Goal: Task Accomplishment & Management: Manage account settings

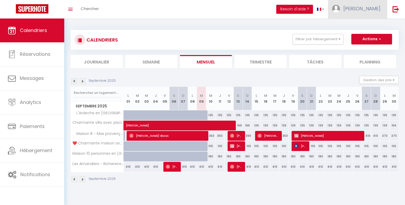
click at [373, 6] on span "[PERSON_NAME]" at bounding box center [361, 8] width 37 height 7
click at [368, 25] on link "Paramètres" at bounding box center [365, 26] width 39 height 9
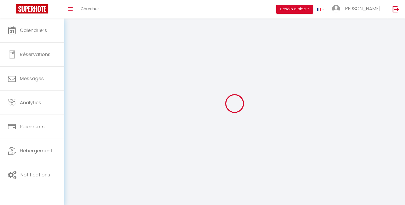
select select "fr"
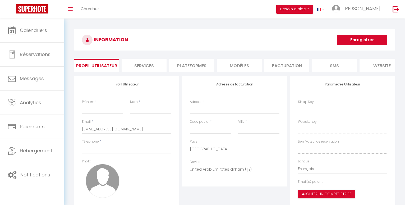
type input "[PERSON_NAME]"
type input "Vacquié"
type input "0681154627"
type input "2 chemin de Beaulieu"
type input "26200"
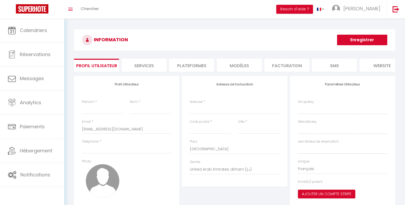
type input "Montélimar"
select select "1"
select select "28"
type input "41FZy3xjH8JRp5HYzetEdgLEe"
type input "OeG8Fu7VC0lg1wxIxTMne5Y4D"
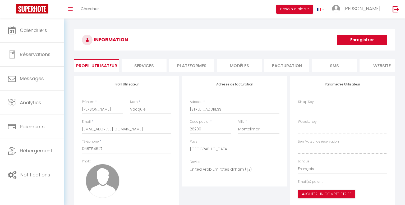
type input "https://app.superhote.com/#/get-available-rentals/OeG8Fu7VC0lg1wxIxTMne5Y4D"
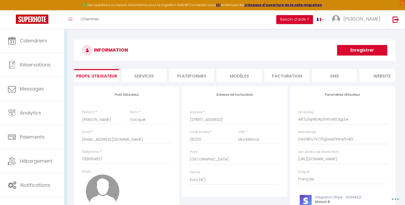
click at [190, 76] on li "Plateformes" at bounding box center [191, 75] width 45 height 13
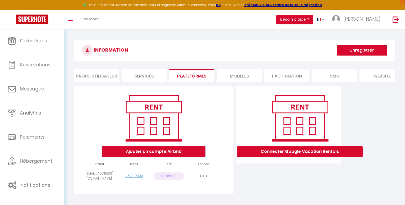
click at [154, 157] on button "Ajouter un compte Airbnb" at bounding box center [153, 151] width 103 height 11
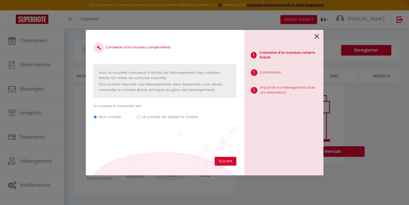
click at [154, 117] on label "Le compte de quelqu'un d'autre" at bounding box center [170, 116] width 56 height 5
click at [140, 117] on input "Le compte de quelqu'un d'autre" at bounding box center [138, 116] width 3 height 3
radio input "true"
radio input "false"
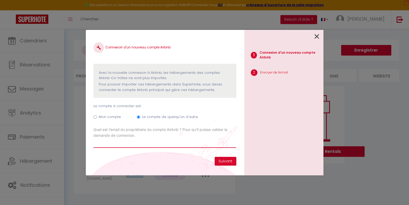
click at [104, 143] on input "Email connexion Airbnb" at bounding box center [165, 143] width 143 height 10
type input "pierrefino@orange.fr"
click at [223, 160] on button "Suivant" at bounding box center [226, 161] width 22 height 9
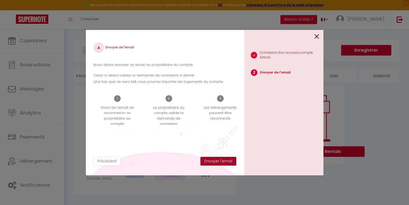
click at [223, 160] on button "Envoyer l'email" at bounding box center [219, 161] width 36 height 9
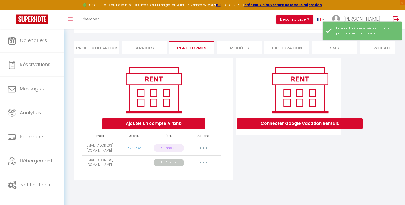
scroll to position [29, 0]
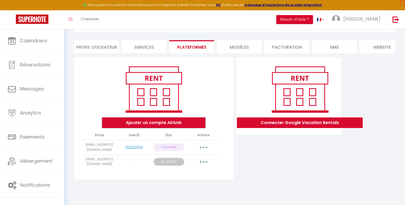
click at [164, 126] on button "Ajouter un compte Airbnb" at bounding box center [153, 122] width 103 height 11
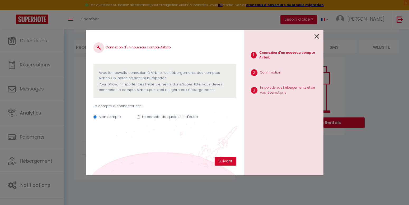
click at [154, 116] on label "Le compte de quelqu'un d'autre" at bounding box center [170, 116] width 56 height 5
click at [140, 116] on input "Le compte de quelqu'un d'autre" at bounding box center [138, 116] width 3 height 3
radio input "true"
radio input "false"
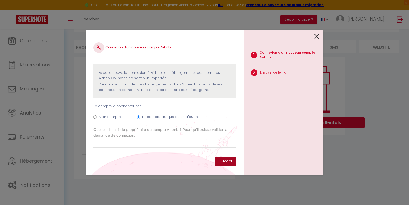
click at [220, 159] on button "Suivant" at bounding box center [226, 161] width 22 height 9
type input "pierrefino@orange.fr"
click at [228, 159] on button "Suivant" at bounding box center [226, 161] width 22 height 9
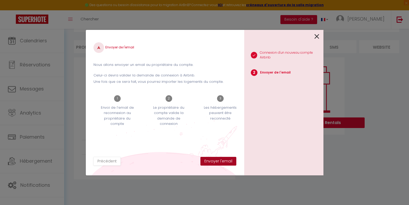
click at [228, 159] on button "Envoyer l'email" at bounding box center [219, 161] width 36 height 9
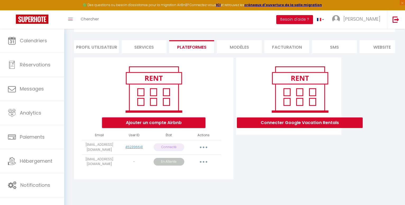
click at [150, 126] on button "Ajouter un compte Airbnb" at bounding box center [153, 122] width 103 height 11
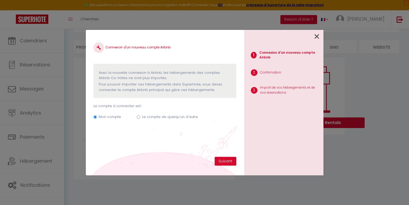
click at [152, 116] on label "Le compte de quelqu'un d'autre" at bounding box center [170, 116] width 56 height 5
click at [140, 116] on input "Le compte de quelqu'un d'autre" at bounding box center [138, 116] width 3 height 3
radio input "true"
radio input "false"
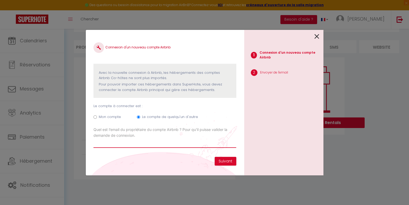
click at [118, 143] on input "Email connexion Airbnb" at bounding box center [165, 143] width 143 height 10
type input "josephinefiamingo@orange.fr"
click at [231, 160] on button "Suivant" at bounding box center [226, 161] width 22 height 9
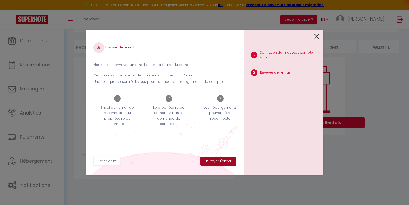
click at [220, 161] on button "Envoyer l'email" at bounding box center [219, 161] width 36 height 9
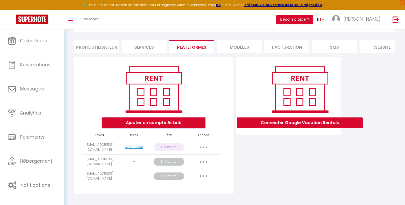
click at [154, 126] on button "Ajouter un compte Airbnb" at bounding box center [153, 122] width 103 height 11
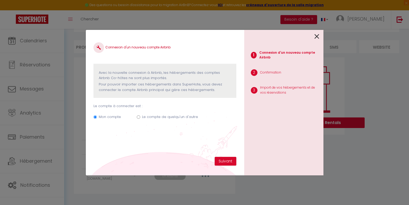
click at [156, 115] on label "Le compte de quelqu'un d'autre" at bounding box center [170, 116] width 56 height 5
click at [140, 115] on input "Le compte de quelqu'un d'autre" at bounding box center [138, 116] width 3 height 3
radio input "true"
radio input "false"
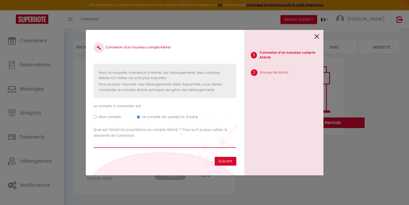
click at [116, 146] on input "Email connexion Airbnb" at bounding box center [165, 143] width 143 height 10
type input "m.berger@laboucle-traiteur.com"
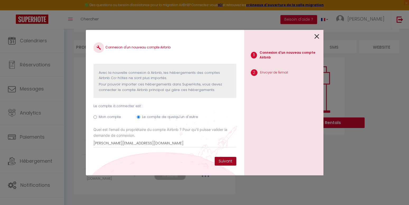
click at [223, 159] on button "Suivant" at bounding box center [226, 161] width 22 height 9
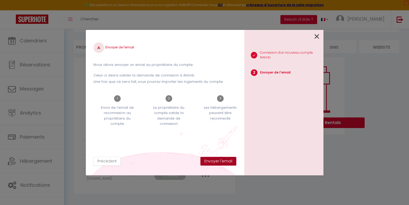
click at [223, 159] on button "Envoyer l'email" at bounding box center [219, 161] width 36 height 9
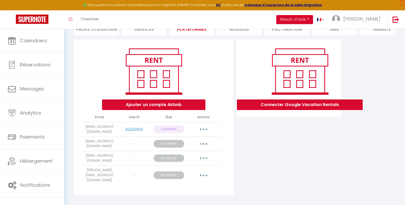
scroll to position [55, 0]
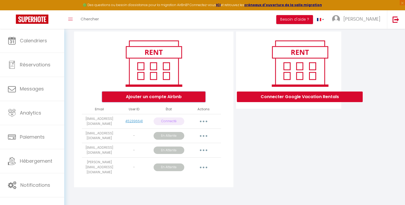
click at [140, 102] on button "Ajouter un compte Airbnb" at bounding box center [153, 96] width 103 height 11
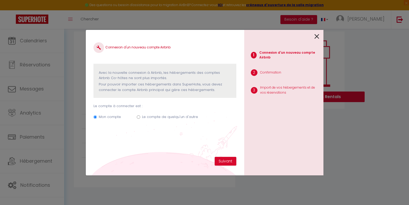
click at [154, 117] on label "Le compte de quelqu'un d'autre" at bounding box center [170, 116] width 56 height 5
click at [140, 117] on input "Le compte de quelqu'un d'autre" at bounding box center [138, 116] width 3 height 3
radio input "true"
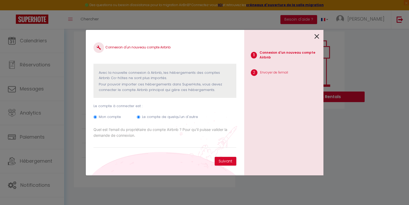
radio input "false"
click at [103, 145] on input "Email connexion Airbnb" at bounding box center [165, 143] width 143 height 10
type input "chasson@netcourrier.com"
click at [223, 161] on button "Suivant" at bounding box center [226, 161] width 22 height 9
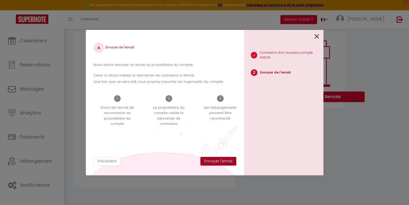
click at [224, 160] on button "Envoyer l'email" at bounding box center [219, 161] width 36 height 9
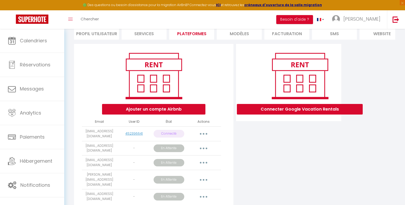
scroll to position [69, 0]
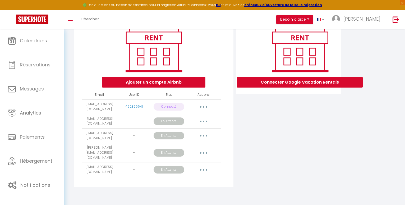
click at [203, 111] on button "button" at bounding box center [203, 107] width 15 height 8
click at [214, 83] on div "Ajouter un compte Airbnb" at bounding box center [153, 56] width 150 height 64
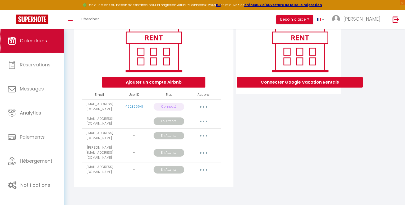
click at [31, 37] on link "Calendriers" at bounding box center [32, 41] width 64 height 24
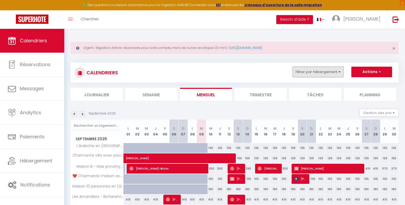
click at [339, 72] on button "Filtrer par hébergement" at bounding box center [318, 72] width 51 height 11
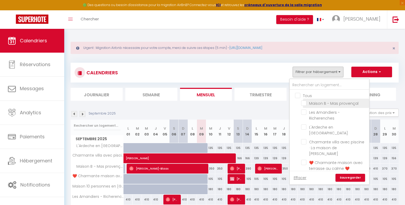
click at [304, 103] on input "Maison B - Mas provençal" at bounding box center [334, 102] width 66 height 5
checkbox input "true"
checkbox input "false"
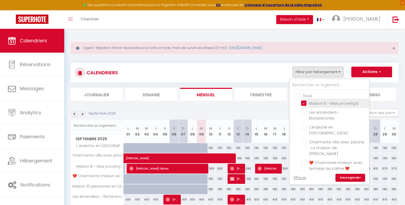
checkbox input "false"
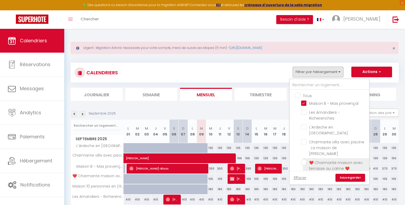
scroll to position [18, 0]
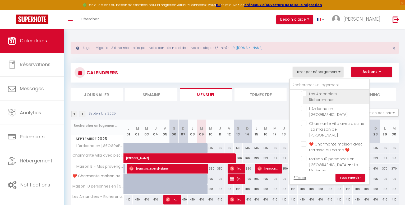
click at [305, 95] on input "Les Amandiers - Richerenches" at bounding box center [334, 93] width 66 height 5
checkbox input "true"
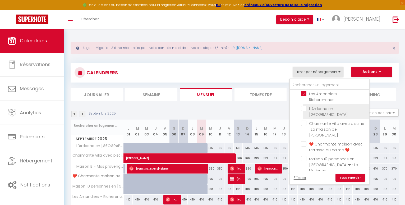
checkbox input "false"
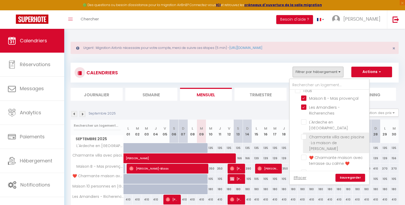
scroll to position [0, 0]
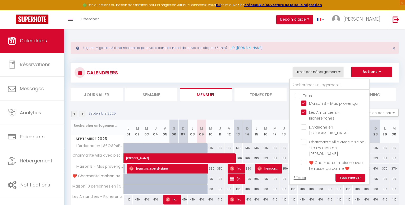
click at [351, 176] on link "Sauvegarder" at bounding box center [350, 178] width 30 height 8
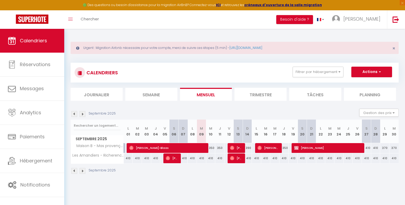
click at [84, 114] on img at bounding box center [83, 114] width 6 height 6
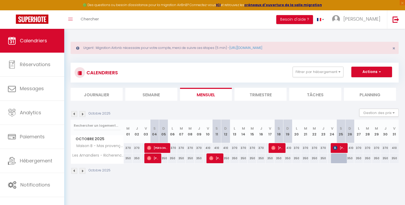
click at [84, 114] on img at bounding box center [83, 114] width 6 height 6
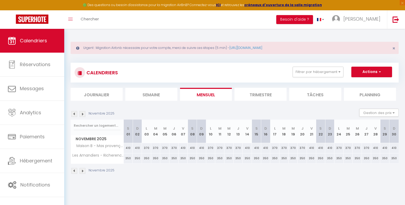
click at [85, 114] on img at bounding box center [83, 114] width 6 height 6
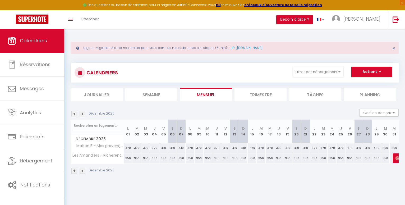
click at [85, 113] on img at bounding box center [83, 114] width 6 height 6
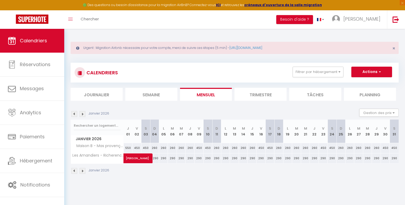
click at [85, 112] on div "Janvier 2026" at bounding box center [91, 114] width 40 height 6
click at [82, 113] on img at bounding box center [83, 114] width 6 height 6
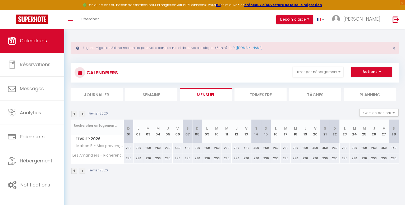
click at [82, 112] on img at bounding box center [83, 114] width 6 height 6
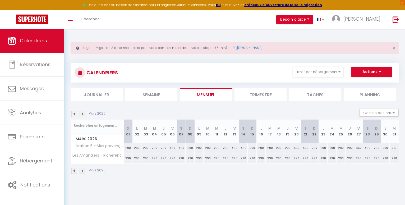
click at [82, 113] on img at bounding box center [83, 114] width 6 height 6
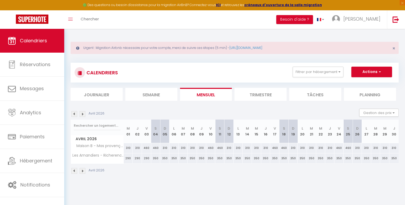
click at [84, 113] on img at bounding box center [83, 114] width 6 height 6
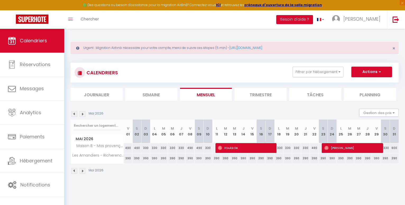
click at [84, 113] on img at bounding box center [83, 114] width 6 height 6
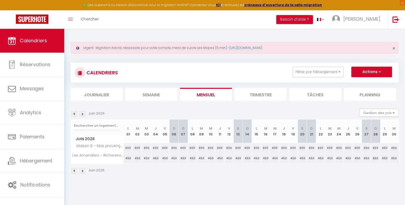
click at [85, 113] on img at bounding box center [83, 114] width 6 height 6
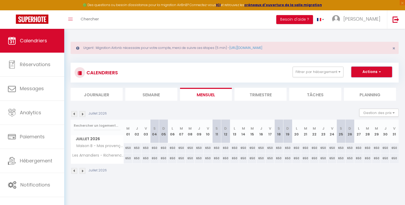
click at [380, 72] on span "button" at bounding box center [378, 71] width 3 height 5
click at [381, 72] on span "button" at bounding box center [378, 71] width 3 height 5
click at [153, 146] on div "650" at bounding box center [154, 148] width 9 height 10
type input "650"
type input "Sam 04 Juillet 2026"
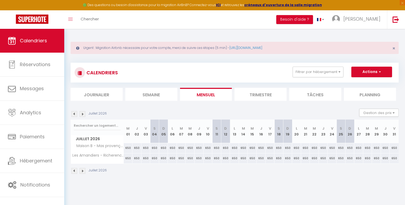
type input "Dim 05 Juillet 2026"
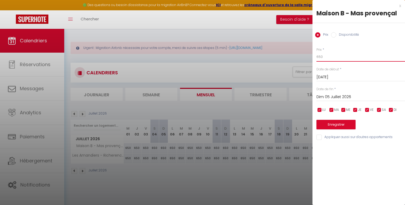
click at [325, 57] on input "650" at bounding box center [360, 57] width 89 height 10
type input "651"
click at [328, 96] on input "Dim 05 Juillet 2026" at bounding box center [360, 97] width 89 height 7
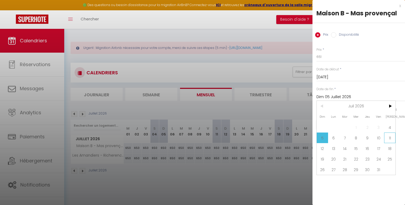
click at [391, 138] on span "11" at bounding box center [389, 137] width 11 height 11
type input "Sam 11 Juillet 2026"
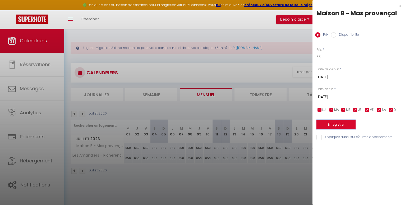
click at [341, 122] on button "Enregistrer" at bounding box center [335, 125] width 39 height 10
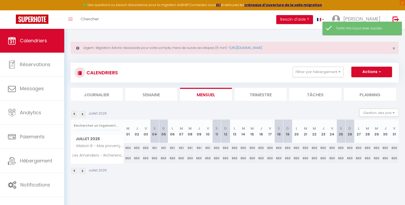
click at [155, 158] on div "650" at bounding box center [154, 158] width 9 height 10
type input "650"
type input "Sam 04 Juillet 2026"
type input "Dim 05 Juillet 2026"
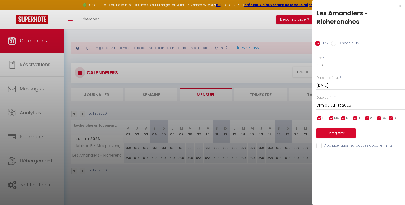
click at [324, 66] on input "650" at bounding box center [360, 66] width 89 height 10
type input "651"
click at [331, 107] on input "Dim 05 Juillet 2026" at bounding box center [360, 105] width 89 height 7
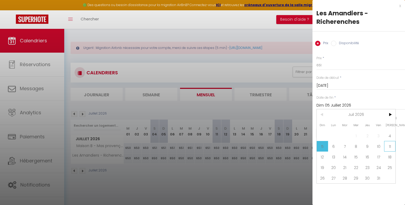
click at [392, 147] on span "11" at bounding box center [389, 146] width 11 height 11
type input "Sam 11 Juillet 2026"
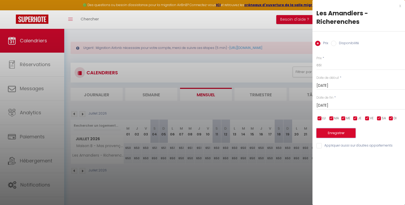
click at [339, 132] on button "Enregistrer" at bounding box center [335, 133] width 39 height 10
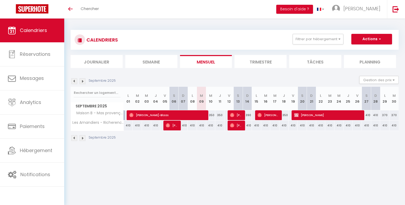
click at [83, 81] on img at bounding box center [83, 81] width 6 height 6
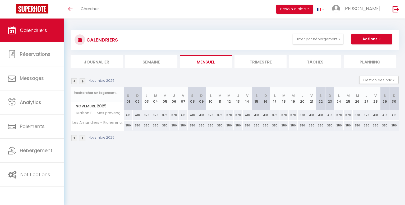
click at [83, 81] on img at bounding box center [83, 81] width 6 height 6
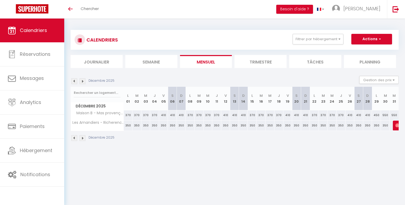
click at [83, 81] on img at bounding box center [83, 81] width 6 height 6
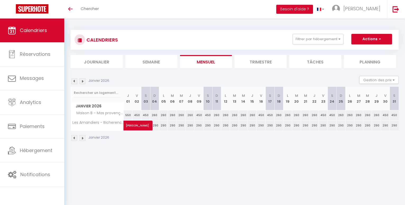
click at [83, 81] on img at bounding box center [83, 81] width 6 height 6
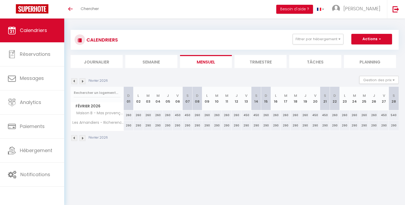
click at [84, 81] on img at bounding box center [83, 81] width 6 height 6
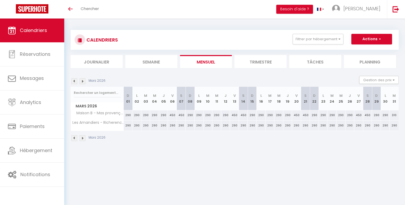
click at [84, 81] on img at bounding box center [83, 81] width 6 height 6
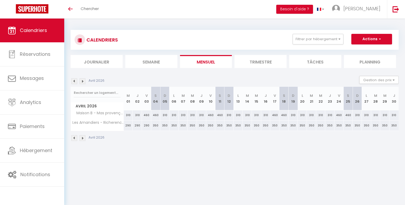
click at [84, 80] on img at bounding box center [83, 81] width 6 height 6
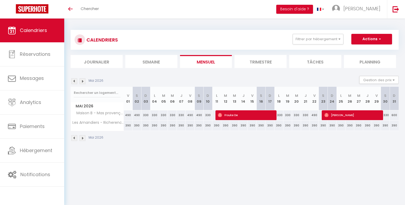
click at [84, 80] on img at bounding box center [83, 81] width 6 height 6
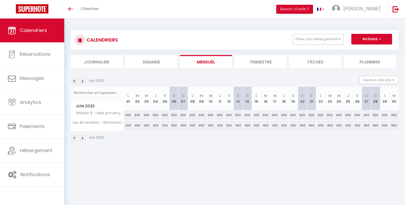
click at [75, 81] on img at bounding box center [74, 81] width 6 height 6
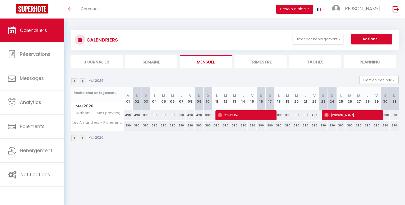
click at [82, 81] on img at bounding box center [83, 81] width 6 height 6
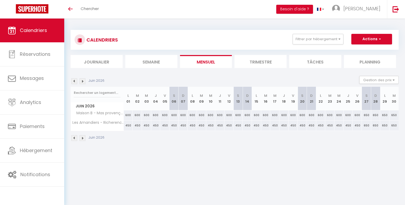
click at [80, 81] on img at bounding box center [83, 81] width 6 height 6
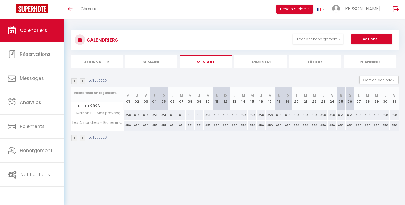
click at [83, 80] on img at bounding box center [83, 81] width 6 height 6
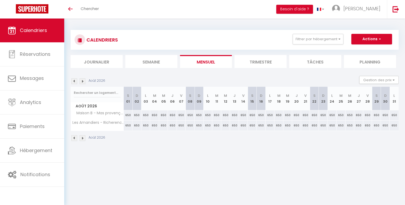
click at [74, 81] on img at bounding box center [74, 81] width 6 height 6
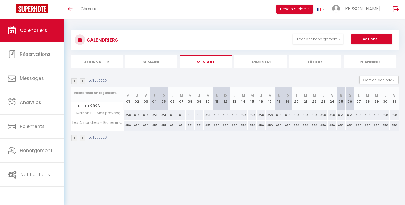
click at [74, 81] on img at bounding box center [74, 81] width 6 height 6
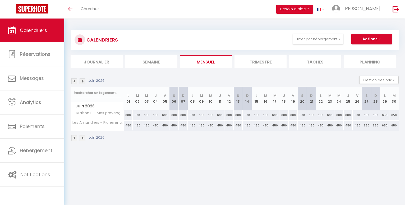
click at [82, 81] on img at bounding box center [83, 81] width 6 height 6
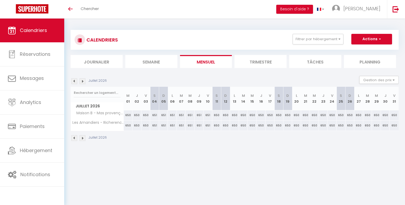
click at [74, 81] on img at bounding box center [74, 81] width 6 height 6
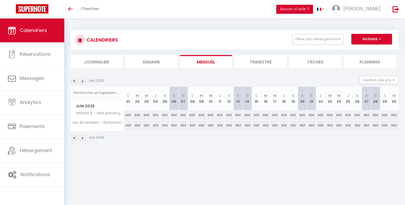
click at [127, 115] on div "600" at bounding box center [128, 115] width 9 height 10
type input "600"
type input "Lun 01 Juin 2026"
type input "[DATE]"
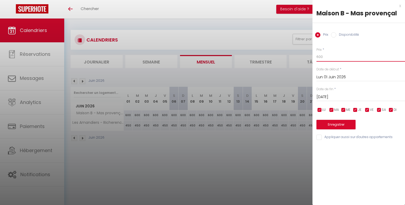
click at [327, 58] on input "600" at bounding box center [360, 57] width 89 height 10
type input "650"
click at [329, 98] on input "[DATE]" at bounding box center [360, 97] width 89 height 7
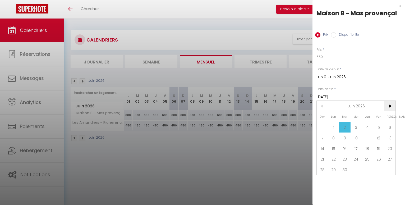
click at [391, 107] on span ">" at bounding box center [389, 106] width 11 height 11
click at [391, 106] on span ">" at bounding box center [389, 106] width 11 height 11
click at [390, 137] on span "12" at bounding box center [389, 137] width 11 height 11
type input "[DATE]"
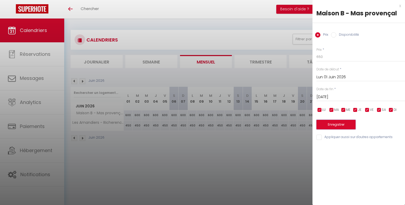
click at [339, 123] on button "Enregistrer" at bounding box center [335, 125] width 39 height 10
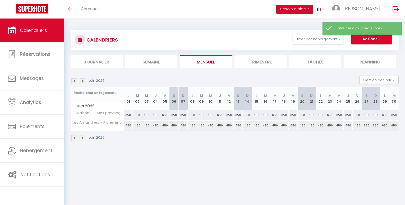
click at [127, 125] on div "450" at bounding box center [128, 126] width 9 height 10
type input "450"
type input "Lun 01 Juin 2026"
type input "[DATE]"
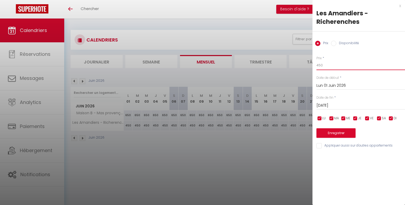
click at [318, 66] on input "450" at bounding box center [360, 66] width 89 height 10
type input "650"
click at [327, 105] on input "[DATE]" at bounding box center [360, 105] width 89 height 7
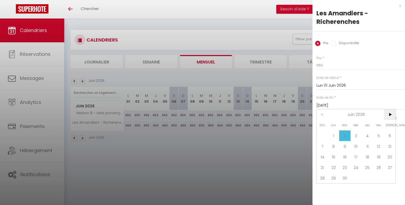
click at [392, 116] on span ">" at bounding box center [389, 114] width 11 height 11
click at [390, 147] on span "12" at bounding box center [389, 146] width 11 height 11
type input "[DATE]"
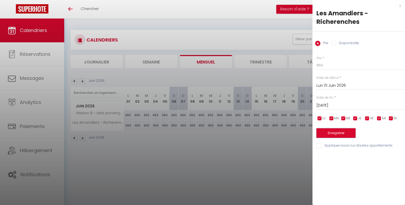
click at [336, 133] on button "Enregistrer" at bounding box center [335, 133] width 39 height 10
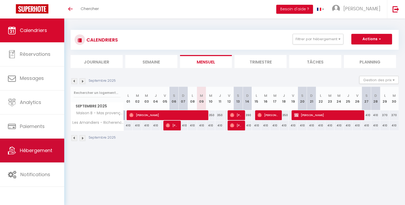
click at [26, 150] on span "Hébergement" at bounding box center [36, 150] width 33 height 7
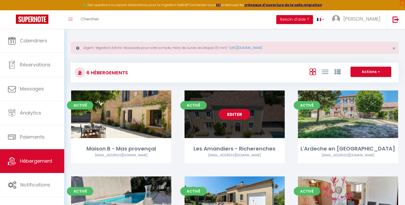
click at [234, 115] on link "Editer" at bounding box center [235, 114] width 32 height 11
select select "3"
select select "2"
select select "1"
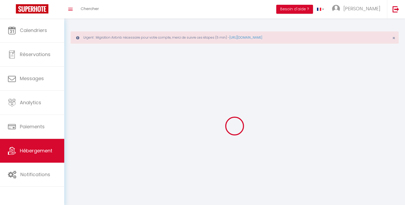
select select
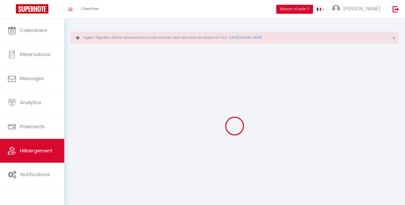
select select "1"
select select
checkbox input "false"
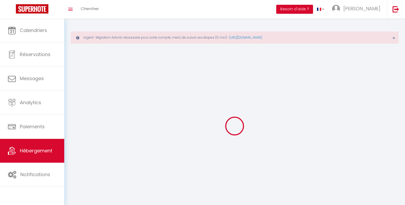
checkbox input "false"
select select "28"
select select
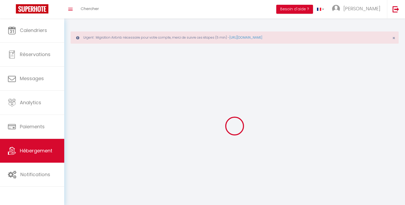
select select
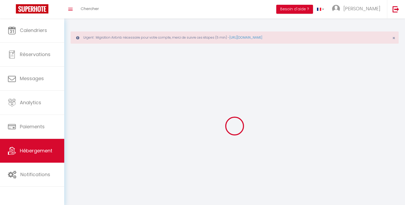
checkbox input "false"
select select
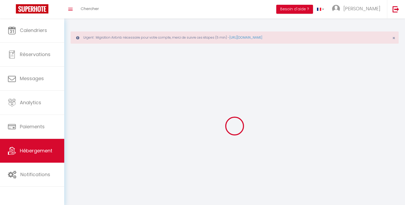
select select
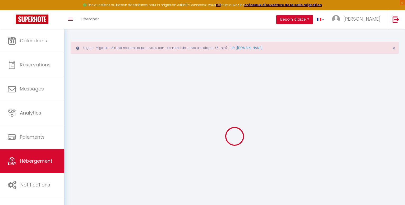
select select
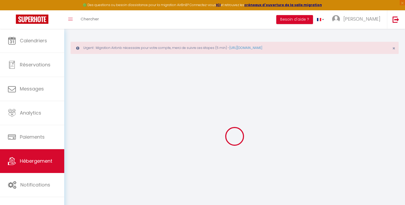
select select
checkbox input "false"
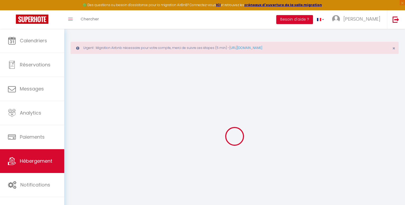
select select
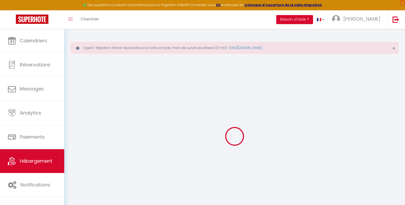
select select
checkbox input "false"
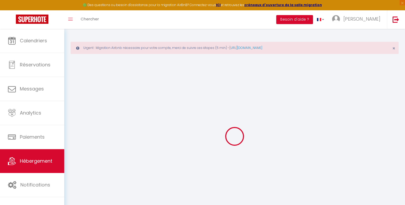
checkbox input "false"
select select
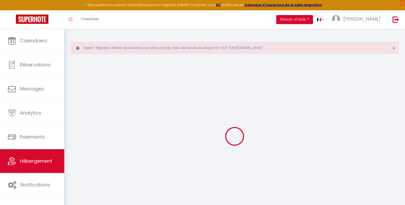
select select
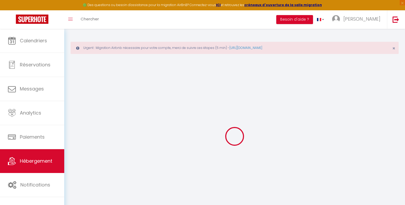
checkbox input "false"
select select
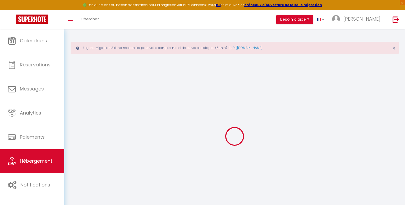
select select
type input "Les Amandiers - Richerenches"
type input "Marie"
select select "10"
select select "5"
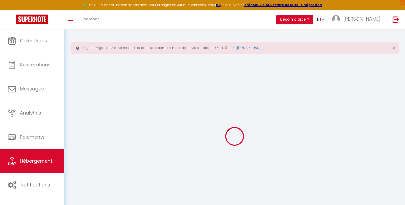
type input "290"
select select
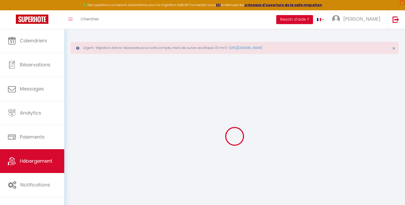
select select
type input "84600"
type input "Richerenches"
type input "[EMAIL_ADDRESS][DOMAIN_NAME]"
select select
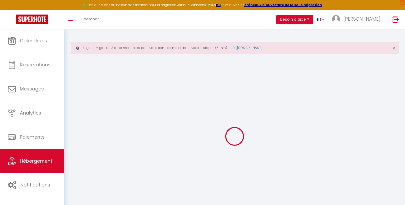
checkbox input "false"
type input "0"
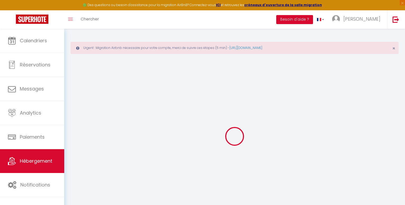
type input "0"
select select
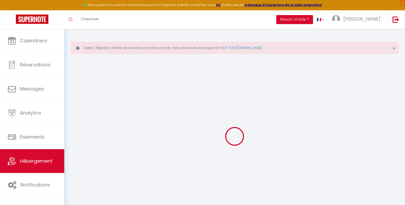
select select
checkbox input "false"
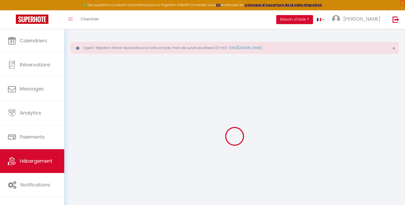
checkbox input "false"
select select "51547"
select select "33758"
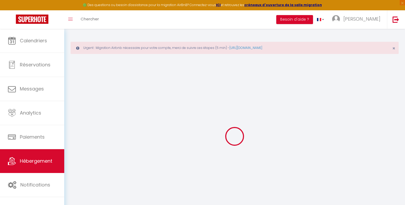
select select
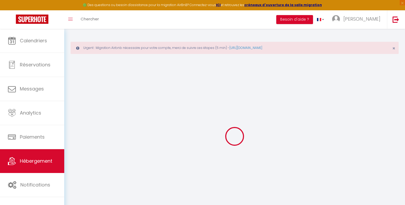
select select
checkbox input "false"
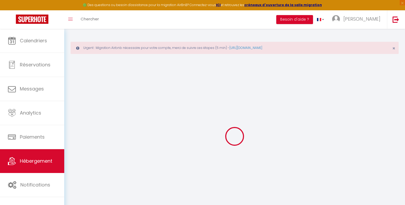
select select "14:00"
select select
select select "11:00"
select select "30"
select select "120"
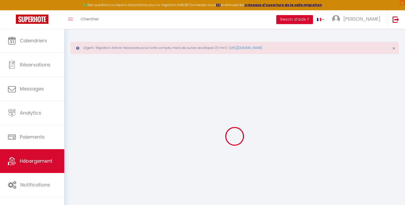
select select
checkbox input "false"
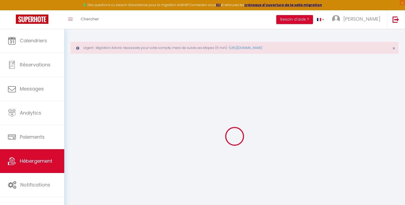
select select
checkbox input "false"
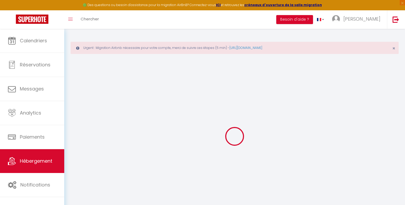
checkbox input "false"
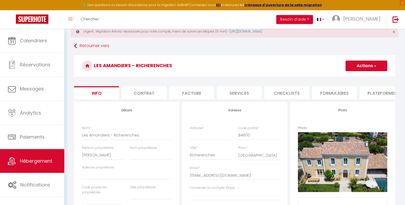
select select
checkbox input "false"
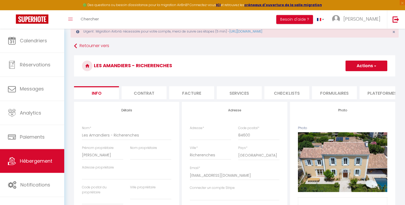
checkbox input "false"
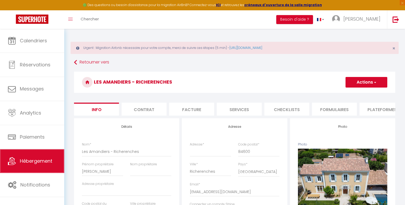
click at [32, 160] on span "Hébergement" at bounding box center [36, 160] width 33 height 7
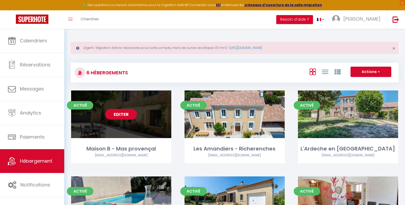
click at [121, 127] on div "Editer" at bounding box center [121, 114] width 100 height 48
select select "3"
select select "2"
select select "1"
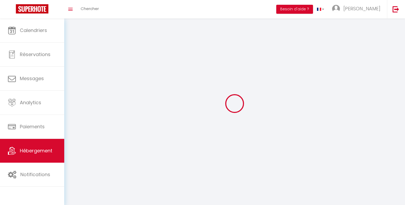
select select
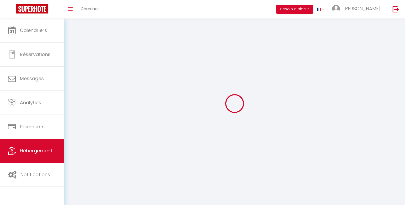
select select
checkbox input "false"
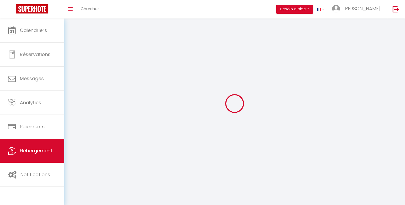
select select
select select "1"
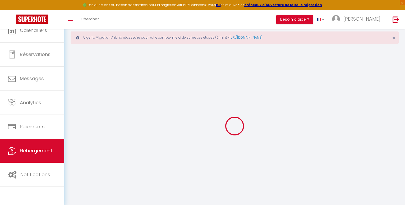
select select
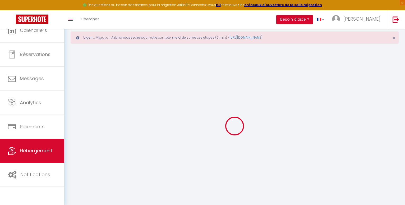
select select
checkbox input "false"
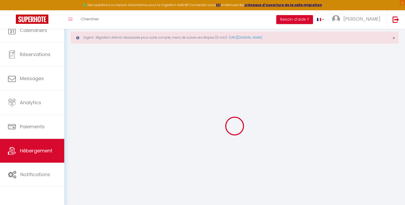
select select "28"
select select
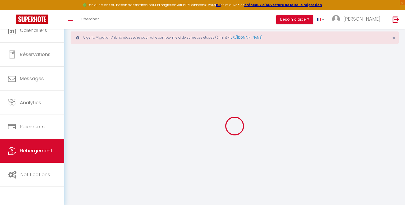
select select
checkbox input "false"
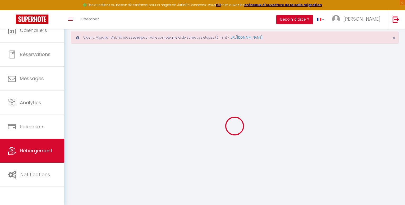
checkbox input "false"
select select
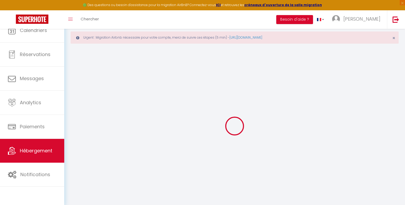
select select
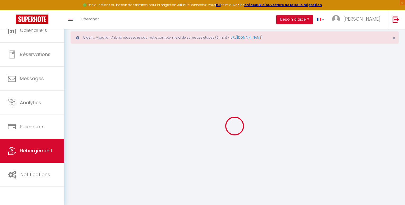
select select
checkbox input "false"
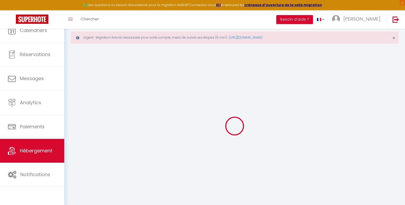
select select
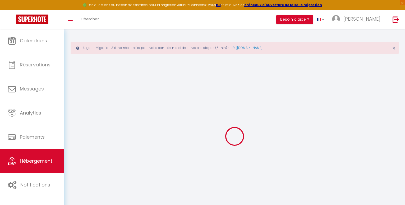
select select
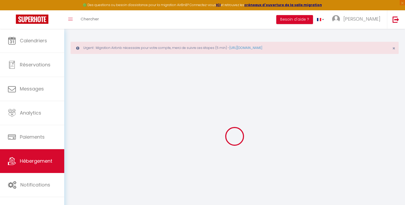
select select
checkbox input "false"
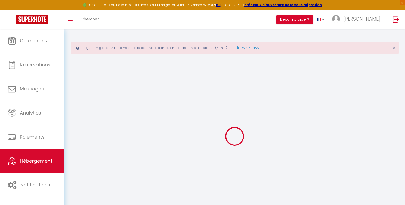
select select
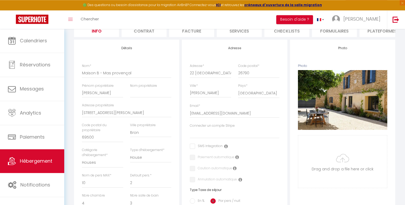
scroll to position [72, 0]
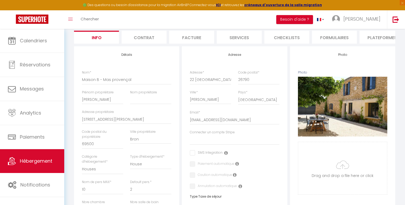
click at [372, 39] on li "Plateformes" at bounding box center [381, 37] width 45 height 13
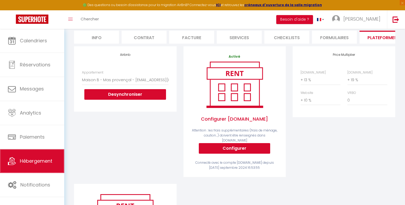
click at [41, 159] on span "Hébergement" at bounding box center [36, 160] width 33 height 7
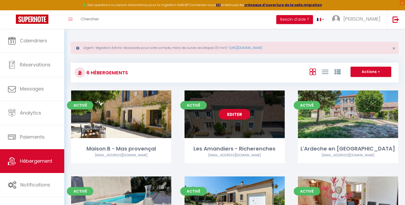
click at [223, 122] on div "Editer" at bounding box center [234, 114] width 100 height 48
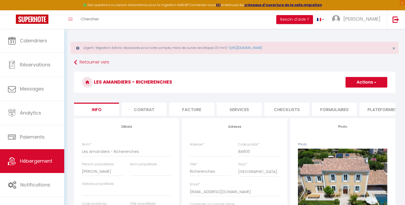
click at [374, 111] on li "Plateformes" at bounding box center [381, 109] width 45 height 13
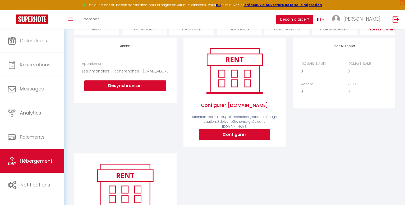
scroll to position [81, 0]
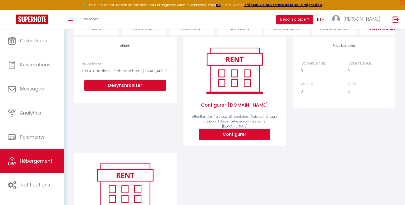
click option "+ 13 %" at bounding box center [0, 0] width 0 height 0
click option "+ 19 %" at bounding box center [0, 0] width 0 height 0
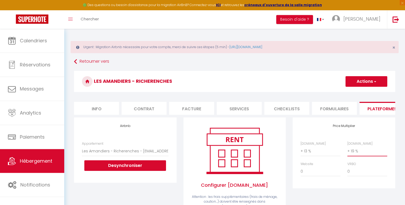
scroll to position [0, 0]
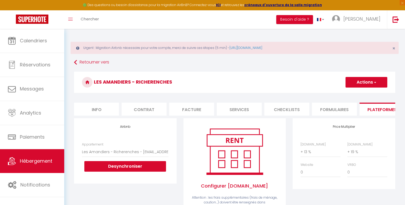
click at [376, 82] on span "button" at bounding box center [374, 82] width 3 height 5
click at [360, 94] on link "Enregistrer" at bounding box center [366, 93] width 42 height 7
click at [376, 82] on button "Actions" at bounding box center [366, 82] width 42 height 11
click at [360, 93] on link "Enregistrer" at bounding box center [366, 93] width 42 height 7
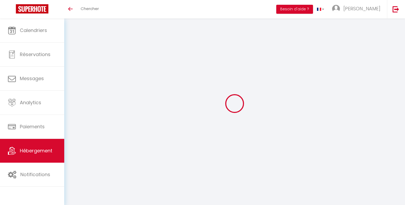
select select "+ 13 %"
select select "+ 19 %"
select select "6485-1445412705109125127"
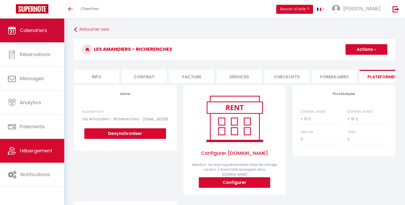
click at [26, 32] on span "Calendriers" at bounding box center [33, 30] width 27 height 7
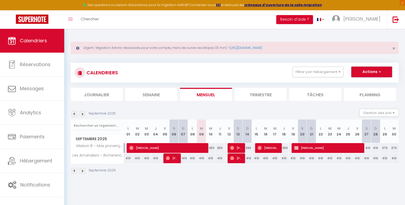
click at [381, 73] on button "Actions" at bounding box center [371, 72] width 41 height 11
click at [394, 113] on button "Gestion des prix" at bounding box center [378, 113] width 39 height 8
click at [339, 73] on button "Filtrer par hébergement" at bounding box center [318, 72] width 51 height 11
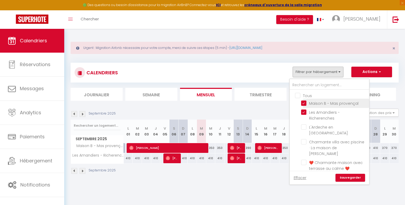
click at [304, 103] on input "Maison B - Mas provençal" at bounding box center [334, 102] width 66 height 5
checkbox input "false"
click at [348, 177] on link "Sauvegarder" at bounding box center [350, 178] width 30 height 8
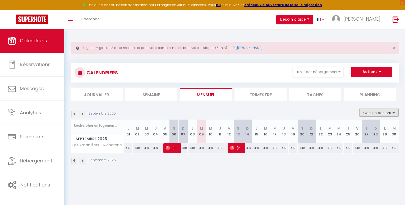
click at [392, 112] on button "Gestion des prix" at bounding box center [378, 113] width 39 height 8
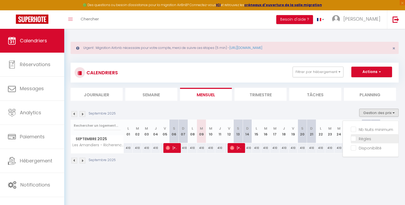
click at [353, 138] on input "Règles" at bounding box center [375, 138] width 48 height 5
checkbox input "true"
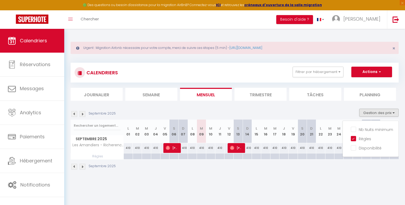
click at [83, 114] on img at bounding box center [83, 114] width 6 height 6
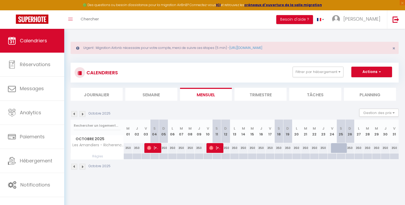
click at [279, 157] on div at bounding box center [278, 156] width 9 height 6
type input "Sam 18 Octobre 2025"
type input "Dim 19 Octobre 2025"
select select
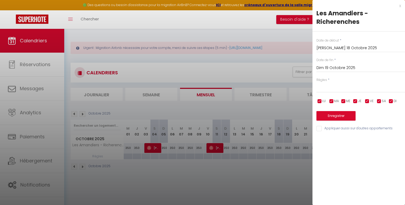
click at [329, 69] on input "Dim 19 Octobre 2025" at bounding box center [360, 67] width 89 height 7
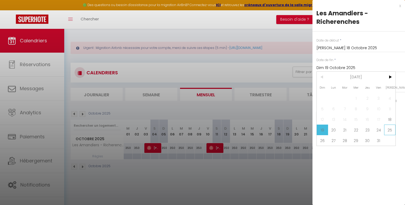
click at [390, 131] on span "25" at bounding box center [389, 129] width 11 height 11
type input "Sam 25 Octobre 2025"
select select
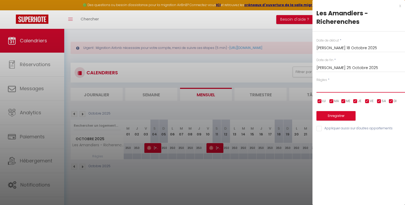
click at [316, 82] on select "Aucun No Checkin No Checkout Pas d'arrivée / Pas de départ" at bounding box center [360, 87] width 89 height 10
drag, startPoint x: 327, startPoint y: 90, endPoint x: 341, endPoint y: 80, distance: 17.6
click at [341, 81] on div "Règles * Aucun No Checkin No Checkout Pas d'arrivée / Pas de départ" at bounding box center [360, 84] width 89 height 15
click at [378, 100] on input "checkbox" at bounding box center [378, 101] width 5 height 5
checkbox input "false"
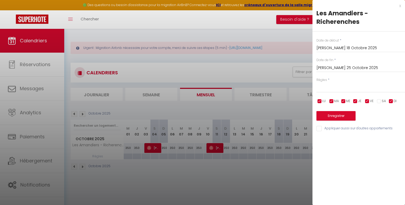
select select
click at [339, 115] on button "Enregistrer" at bounding box center [335, 116] width 39 height 10
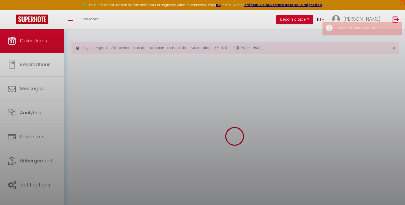
select select
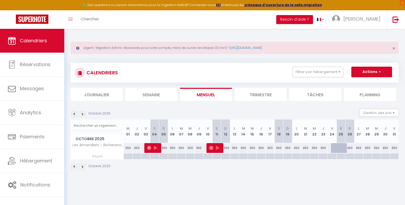
click at [340, 156] on div at bounding box center [340, 156] width 9 height 6
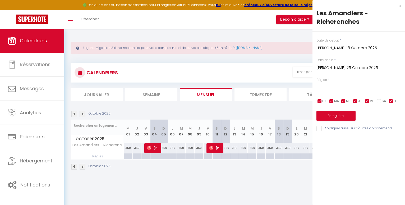
type input "Sam 25 Octobre 2025"
type input "Dim 26 Octobre 2025"
select select
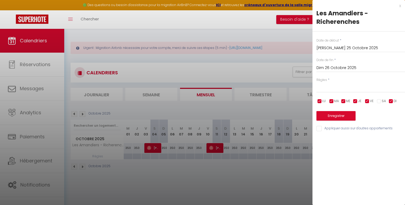
click at [325, 69] on input "Dim 26 Octobre 2025" at bounding box center [360, 67] width 89 height 7
click at [338, 49] on input "Sam 25 Octobre 2025" at bounding box center [360, 48] width 89 height 7
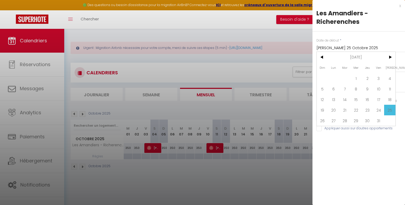
click at [388, 98] on span "18" at bounding box center [389, 99] width 11 height 11
type input "Sam 18 Octobre 2025"
select select
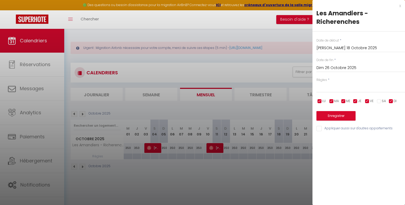
click at [338, 68] on input "Dim 26 Octobre 2025" at bounding box center [360, 67] width 89 height 7
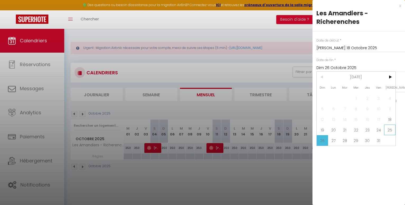
click at [391, 132] on span "25" at bounding box center [389, 129] width 11 height 11
type input "Sam 25 Octobre 2025"
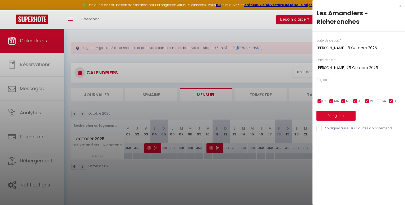
click at [323, 80] on label "Règles" at bounding box center [321, 79] width 11 height 5
click at [316, 82] on select "Aucun No Checkin No Checkout Pas d'arrivée / Pas de départ" at bounding box center [360, 87] width 89 height 10
select select "3"
click option "Pas d'arrivée / Pas de départ" at bounding box center [0, 0] width 0 height 0
click at [331, 115] on button "Enregistrer" at bounding box center [335, 116] width 39 height 10
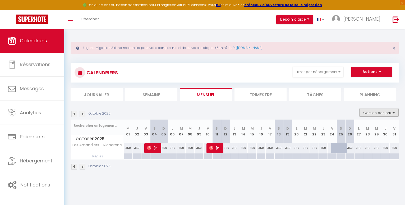
click at [394, 113] on button "Gestion des prix" at bounding box center [378, 113] width 39 height 8
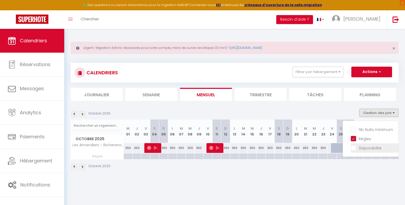
click at [353, 148] on input "Disponibilité" at bounding box center [375, 147] width 48 height 5
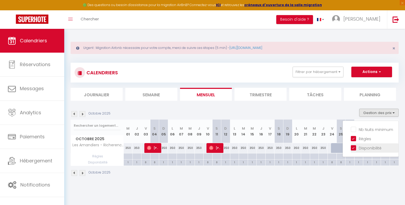
click at [354, 147] on input "Disponibilité" at bounding box center [375, 147] width 48 height 5
checkbox input "false"
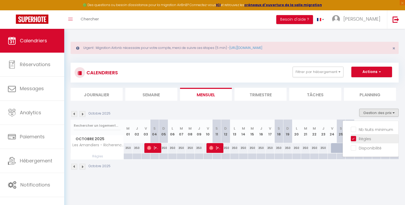
click at [363, 138] on input "Règles" at bounding box center [375, 138] width 48 height 5
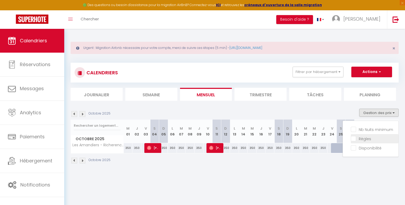
click at [363, 138] on input "Règles" at bounding box center [375, 138] width 48 height 5
checkbox input "true"
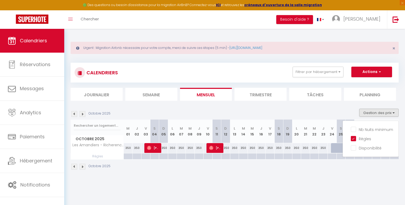
click at [334, 147] on div at bounding box center [335, 148] width 9 height 10
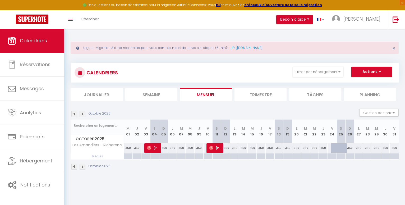
type input "350"
type input "Ven 24 Octobre 2025"
type input "Sam 25 Octobre 2025"
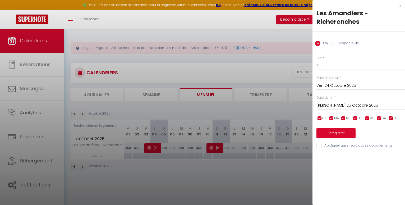
click at [335, 45] on input "Disponibilité" at bounding box center [333, 43] width 5 height 5
radio input "true"
click at [317, 44] on input "Prix" at bounding box center [317, 43] width 5 height 5
radio input "true"
radio input "false"
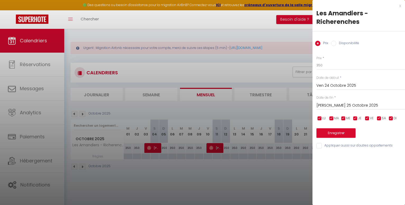
click at [299, 33] on div at bounding box center [202, 102] width 405 height 205
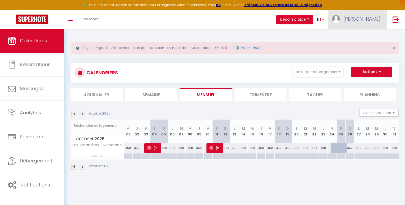
click at [374, 21] on span "[PERSON_NAME]" at bounding box center [361, 19] width 37 height 7
click at [371, 35] on link "Paramètres" at bounding box center [365, 36] width 39 height 9
select select "fr"
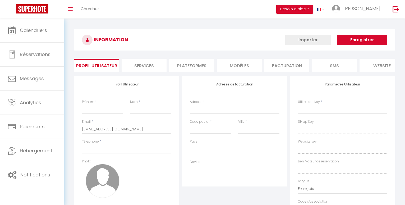
select select
type input "[PERSON_NAME]"
type input "Vacquié"
type input "0681154627"
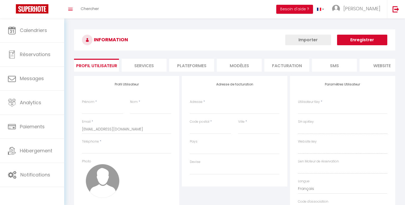
type input "2 chemin de Beaulieu"
type input "26200"
type input "Montélimar"
type input "41FZy3xjH8JRp5HYzetEdgLEe"
type input "OeG8Fu7VC0lg1wxIxTMne5Y4D"
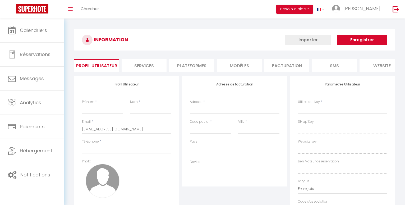
type input "https://app.superhote.com/#/get-available-rentals/OeG8Fu7VC0lg1wxIxTMne5Y4D"
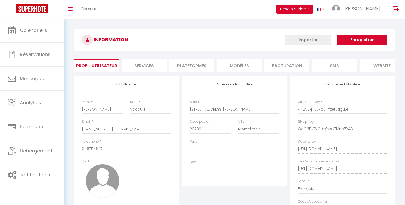
select select "28"
select select "fr"
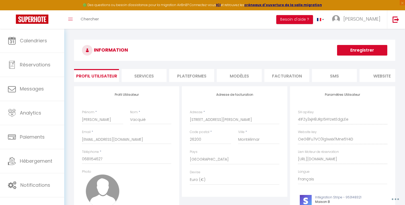
click at [193, 75] on li "Plateformes" at bounding box center [191, 75] width 45 height 13
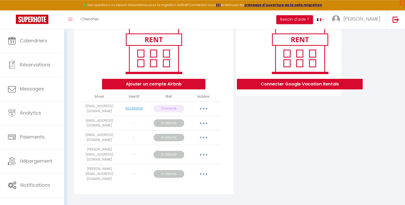
scroll to position [69, 0]
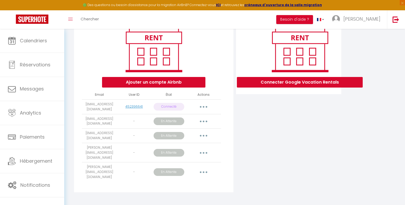
click at [205, 124] on button "button" at bounding box center [203, 121] width 15 height 8
click at [204, 108] on icon "button" at bounding box center [204, 107] width 2 height 2
click at [275, 137] on div "Connecter Google Vacation Rentals" at bounding box center [289, 106] width 108 height 178
click at [271, 5] on strong "créneaux d'ouverture de la salle migration" at bounding box center [283, 5] width 78 height 4
